Goal: Task Accomplishment & Management: Use online tool/utility

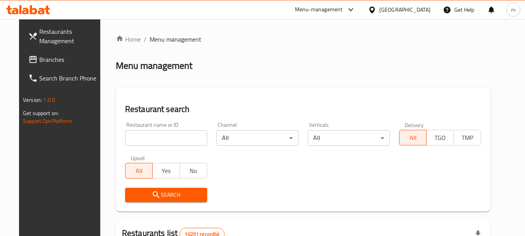
click at [39, 60] on span "Branches" at bounding box center [69, 59] width 61 height 9
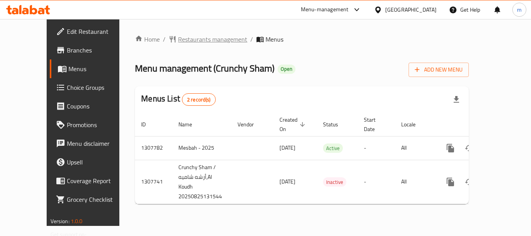
click at [181, 39] on span "Restaurants management" at bounding box center [212, 39] width 69 height 9
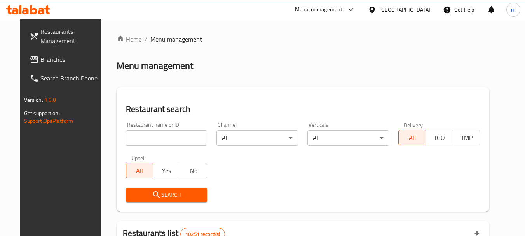
click at [128, 138] on input "search" at bounding box center [167, 138] width 82 height 16
paste input "704621"
type input "704621"
click at [136, 196] on span "Search" at bounding box center [166, 195] width 69 height 10
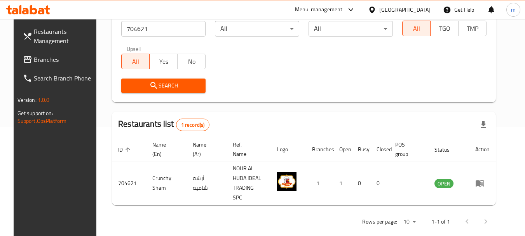
scroll to position [111, 0]
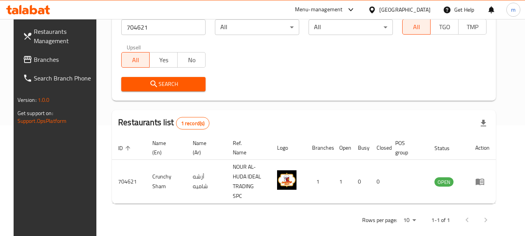
click at [380, 9] on div at bounding box center [373, 9] width 11 height 9
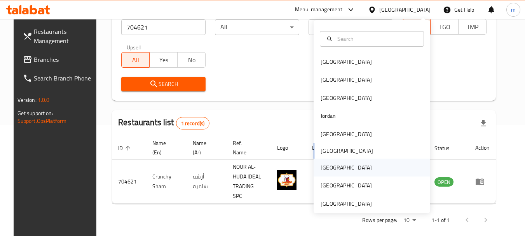
click at [341, 167] on div "[GEOGRAPHIC_DATA]" at bounding box center [372, 168] width 117 height 18
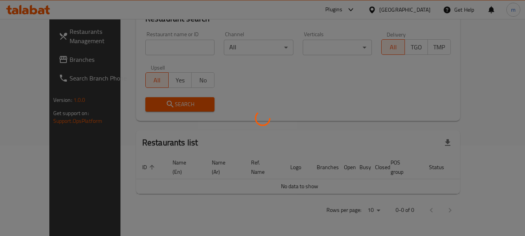
scroll to position [82, 0]
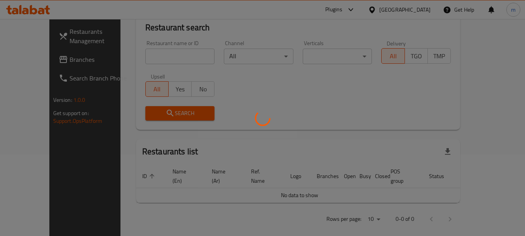
click at [45, 59] on div at bounding box center [262, 118] width 525 height 236
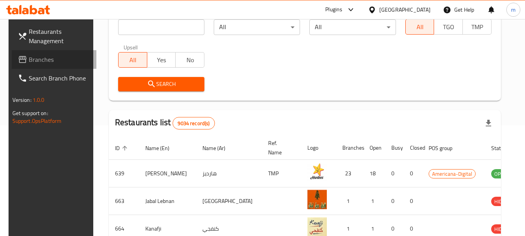
click at [45, 59] on span "Branches" at bounding box center [59, 59] width 61 height 9
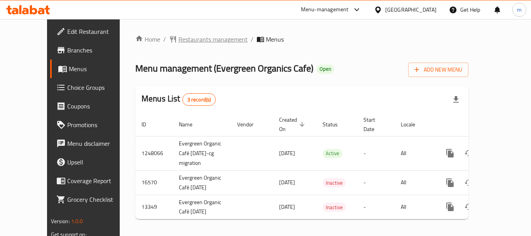
click at [179, 36] on span "Restaurants management" at bounding box center [213, 39] width 69 height 9
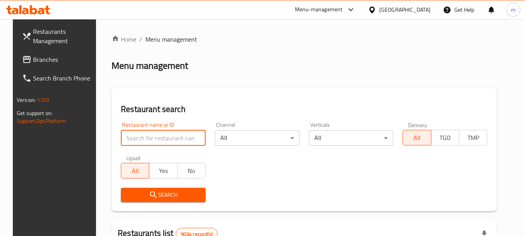
click at [142, 135] on input "search" at bounding box center [163, 138] width 85 height 16
paste input "8156"
type input "8156"
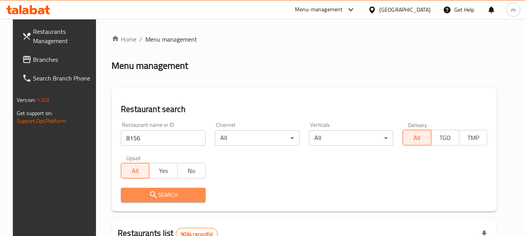
click at [162, 198] on span "Search" at bounding box center [163, 195] width 72 height 10
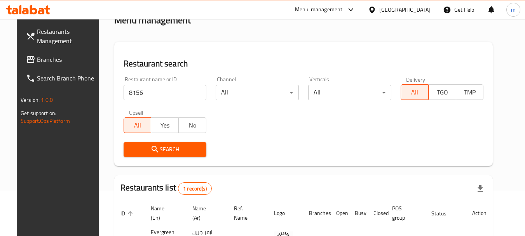
scroll to position [104, 0]
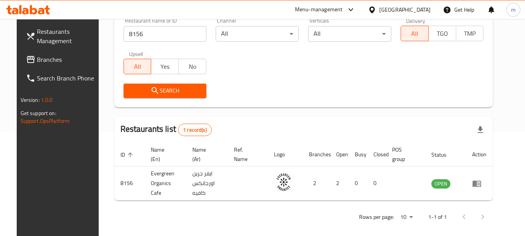
click at [49, 66] on link "Branches" at bounding box center [62, 59] width 85 height 19
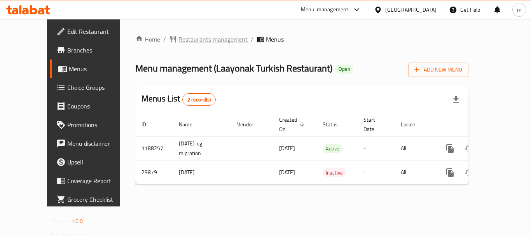
click at [179, 39] on span "Restaurants management" at bounding box center [213, 39] width 69 height 9
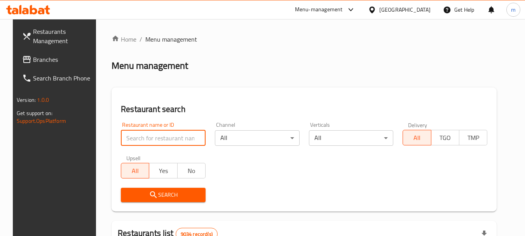
click at [140, 140] on input "search" at bounding box center [163, 138] width 85 height 16
paste input "15324"
type input "15324"
click at [152, 188] on button "Search" at bounding box center [163, 195] width 85 height 14
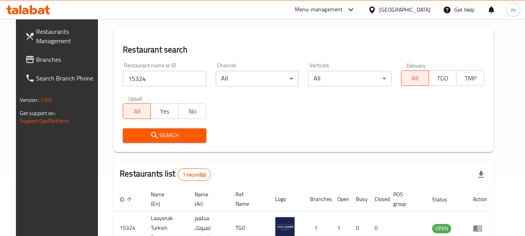
scroll to position [104, 0]
